Goal: Information Seeking & Learning: Learn about a topic

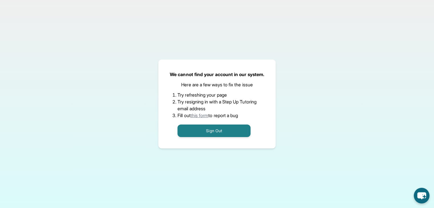
drag, startPoint x: 0, startPoint y: 0, endPoint x: 325, endPoint y: 38, distance: 327.1
click at [325, 38] on div "We cannot find your account in our system. Here are a few ways to fix the issue…" at bounding box center [217, 104] width 434 height 208
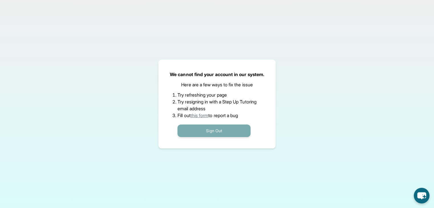
click at [210, 129] on button "Sign Out" at bounding box center [213, 131] width 73 height 13
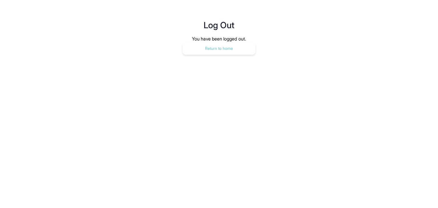
click at [230, 46] on button "Return to home" at bounding box center [218, 48] width 73 height 13
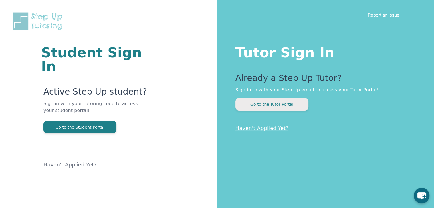
click at [237, 105] on button "Go to the Tutor Portal" at bounding box center [271, 104] width 73 height 13
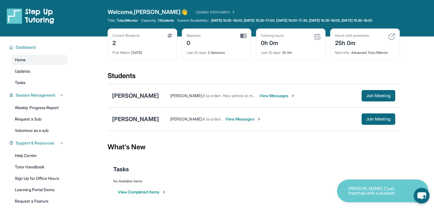
drag, startPoint x: 388, startPoint y: 0, endPoint x: 315, endPoint y: 132, distance: 151.0
click at [315, 131] on div "[PERSON_NAME] [PERSON_NAME] : A la orden. View Messages Join Meeting" at bounding box center [253, 118] width 292 height 23
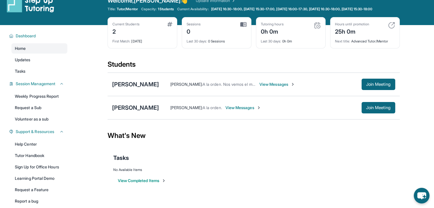
scroll to position [43, 0]
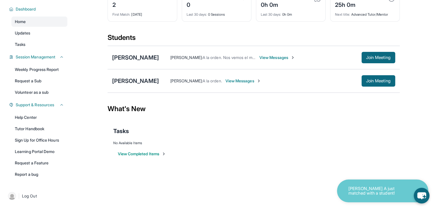
click at [259, 58] on span "View Messages" at bounding box center [277, 58] width 36 height 6
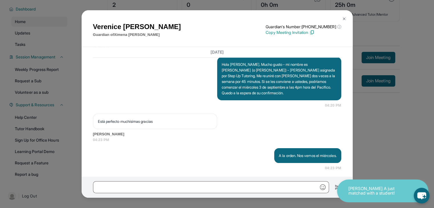
scroll to position [471, 0]
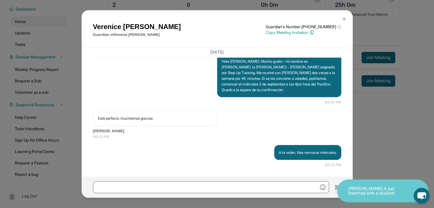
click at [345, 17] on img at bounding box center [343, 19] width 5 height 5
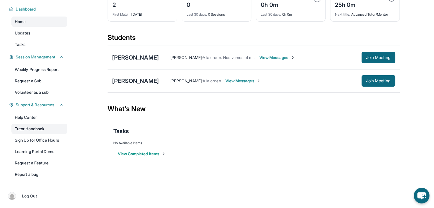
click at [53, 131] on link "Tutor Handbook" at bounding box center [39, 129] width 56 height 10
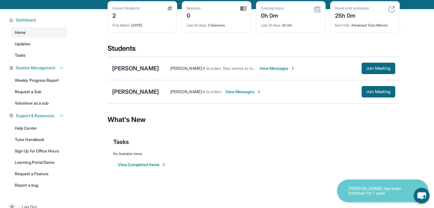
scroll to position [43, 0]
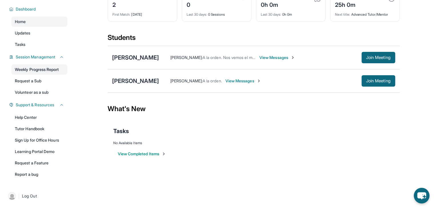
click at [44, 73] on link "Weekly Progress Report" at bounding box center [39, 69] width 56 height 10
click at [44, 35] on link "Updates" at bounding box center [39, 33] width 56 height 10
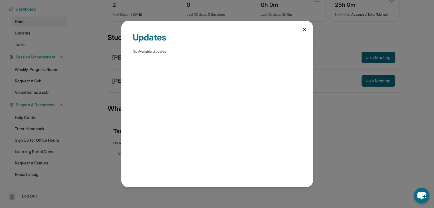
click at [306, 28] on icon at bounding box center [304, 30] width 6 height 6
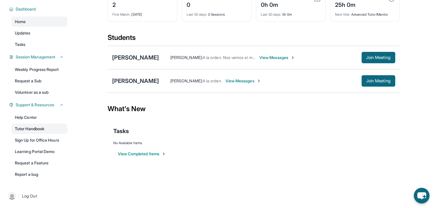
click at [36, 129] on link "Tutor Handbook" at bounding box center [39, 129] width 56 height 10
